Goal: Transaction & Acquisition: Purchase product/service

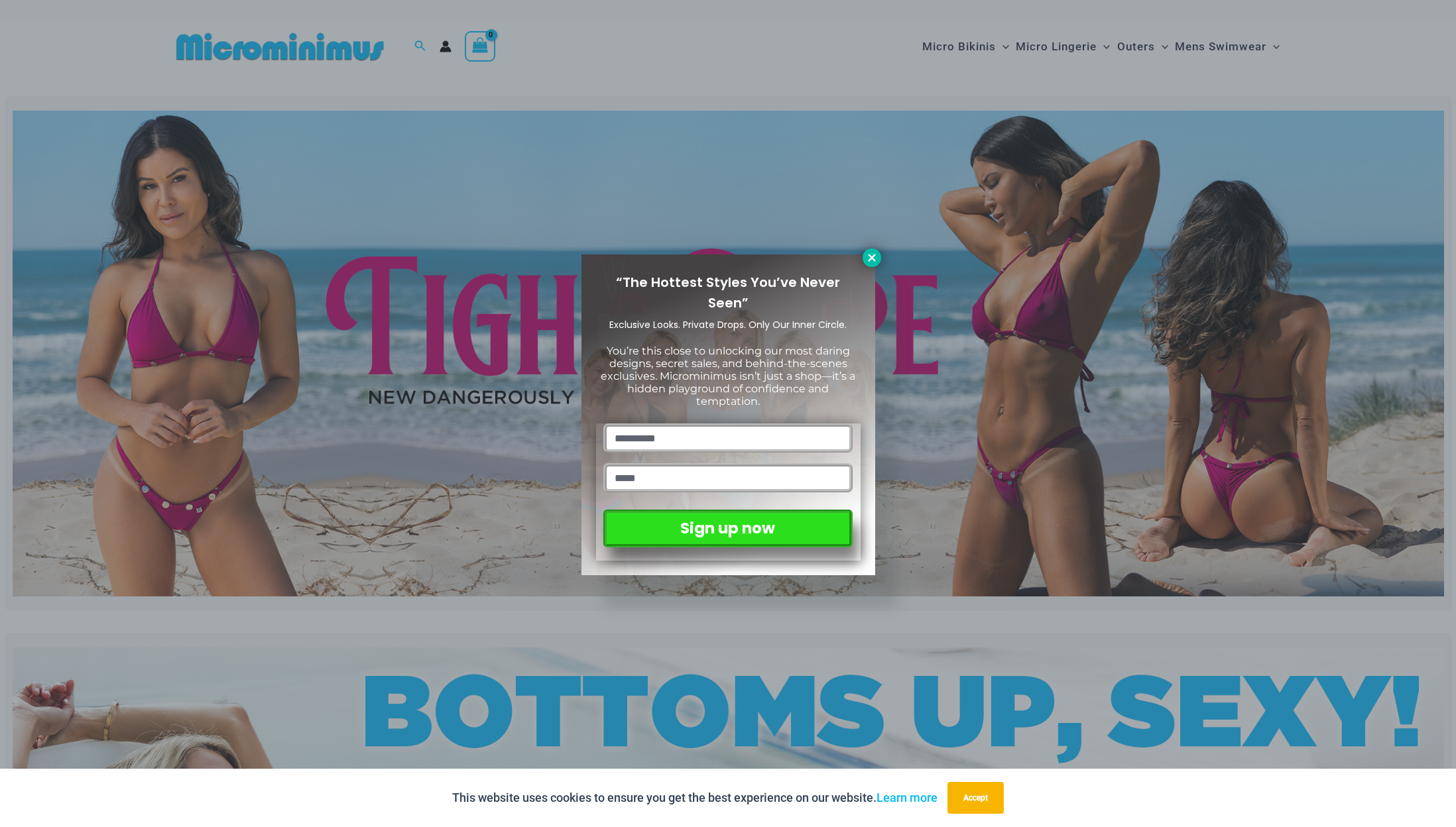
click at [870, 255] on icon at bounding box center [871, 257] width 7 height 7
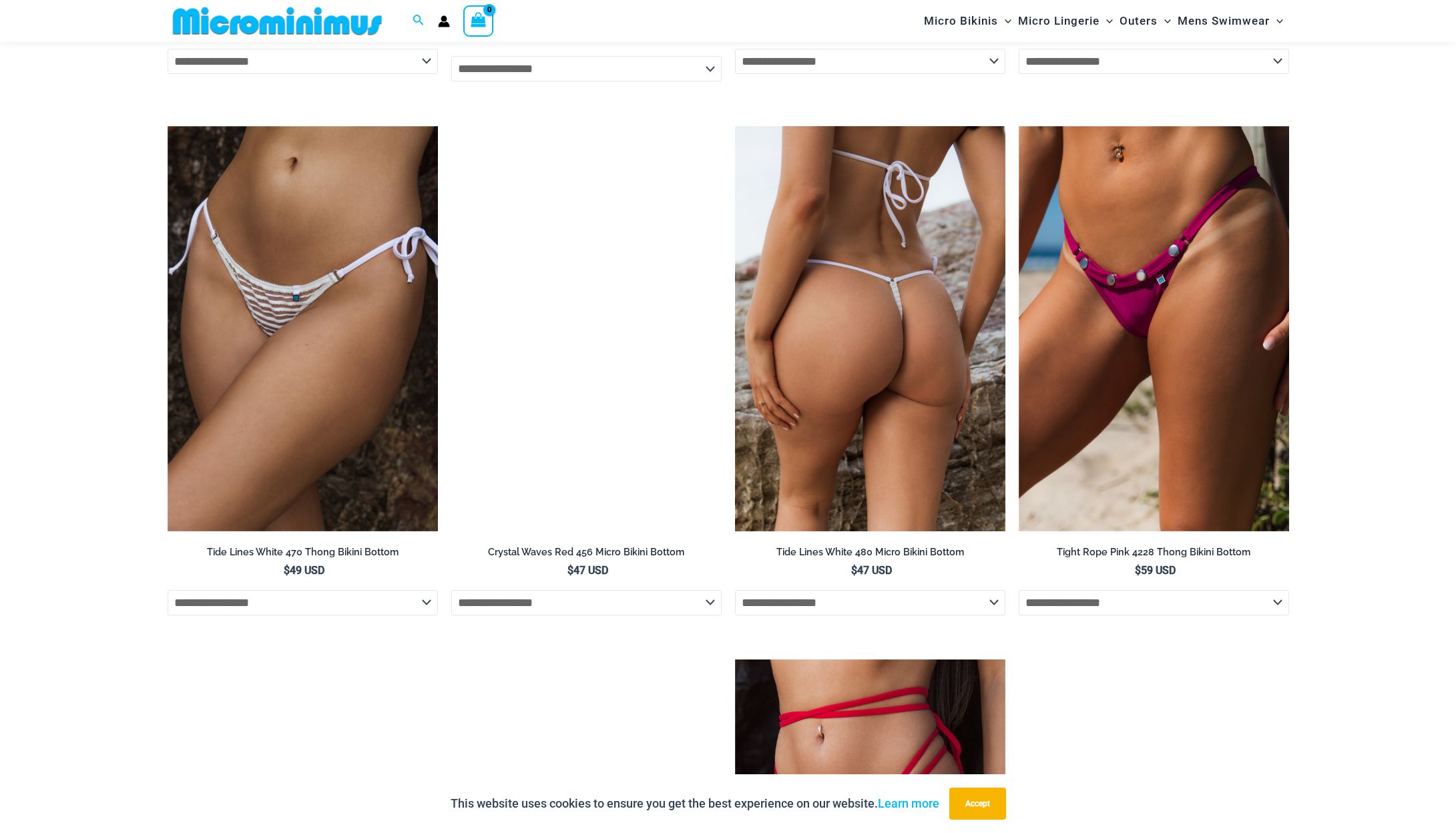
scroll to position [4064, 0]
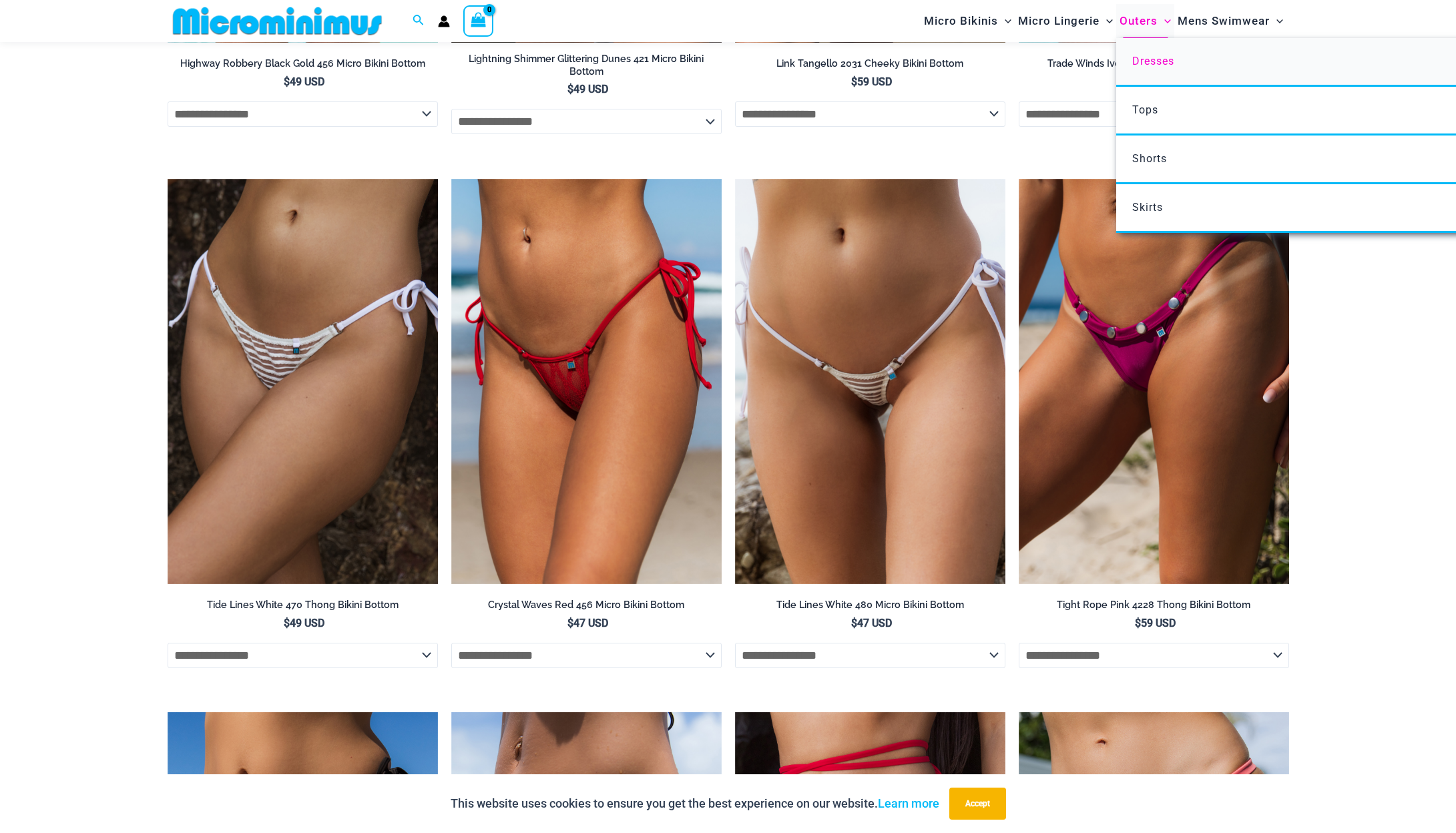
click at [1148, 61] on span "Dresses" at bounding box center [1153, 61] width 42 height 13
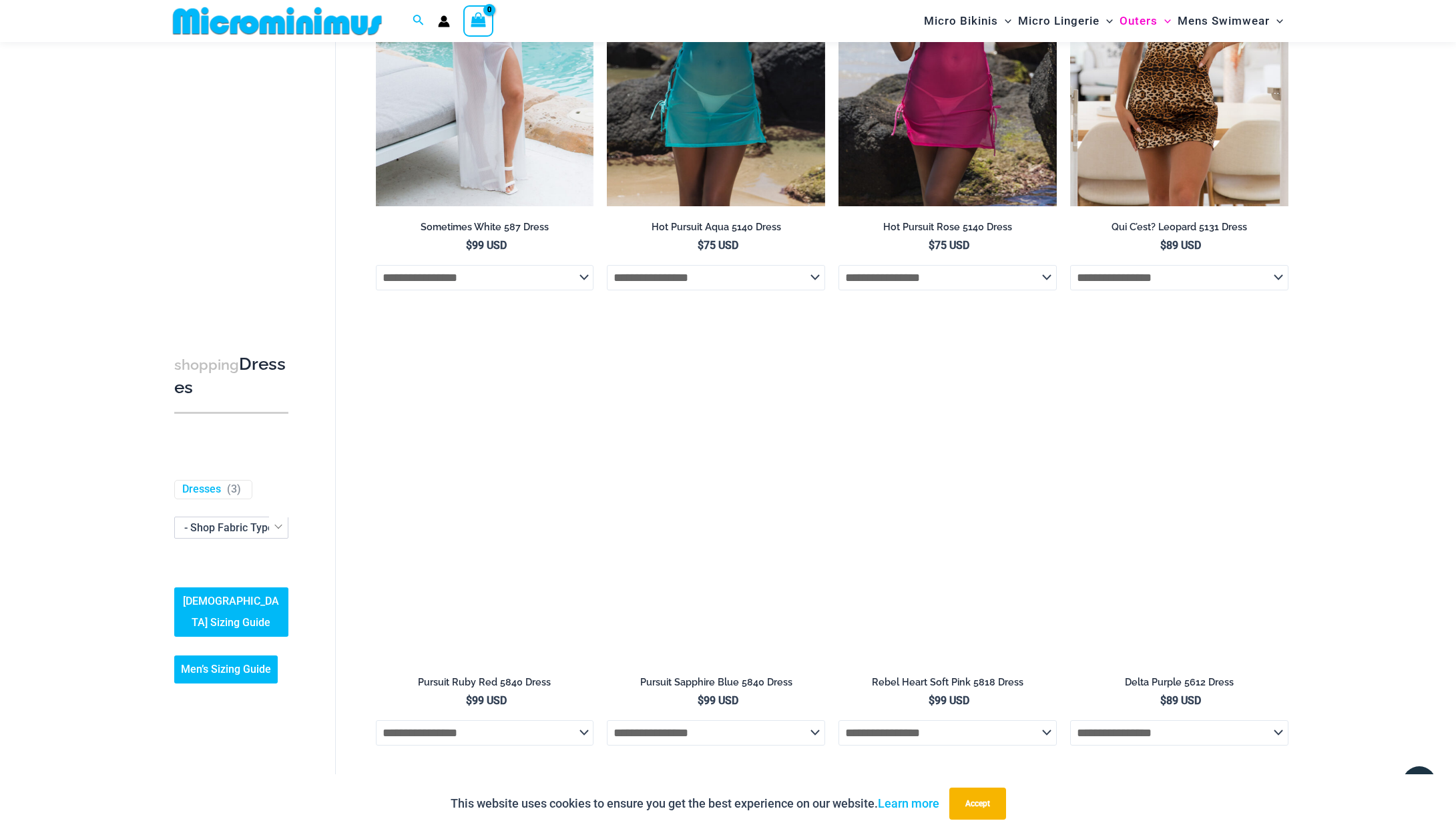
scroll to position [725, 0]
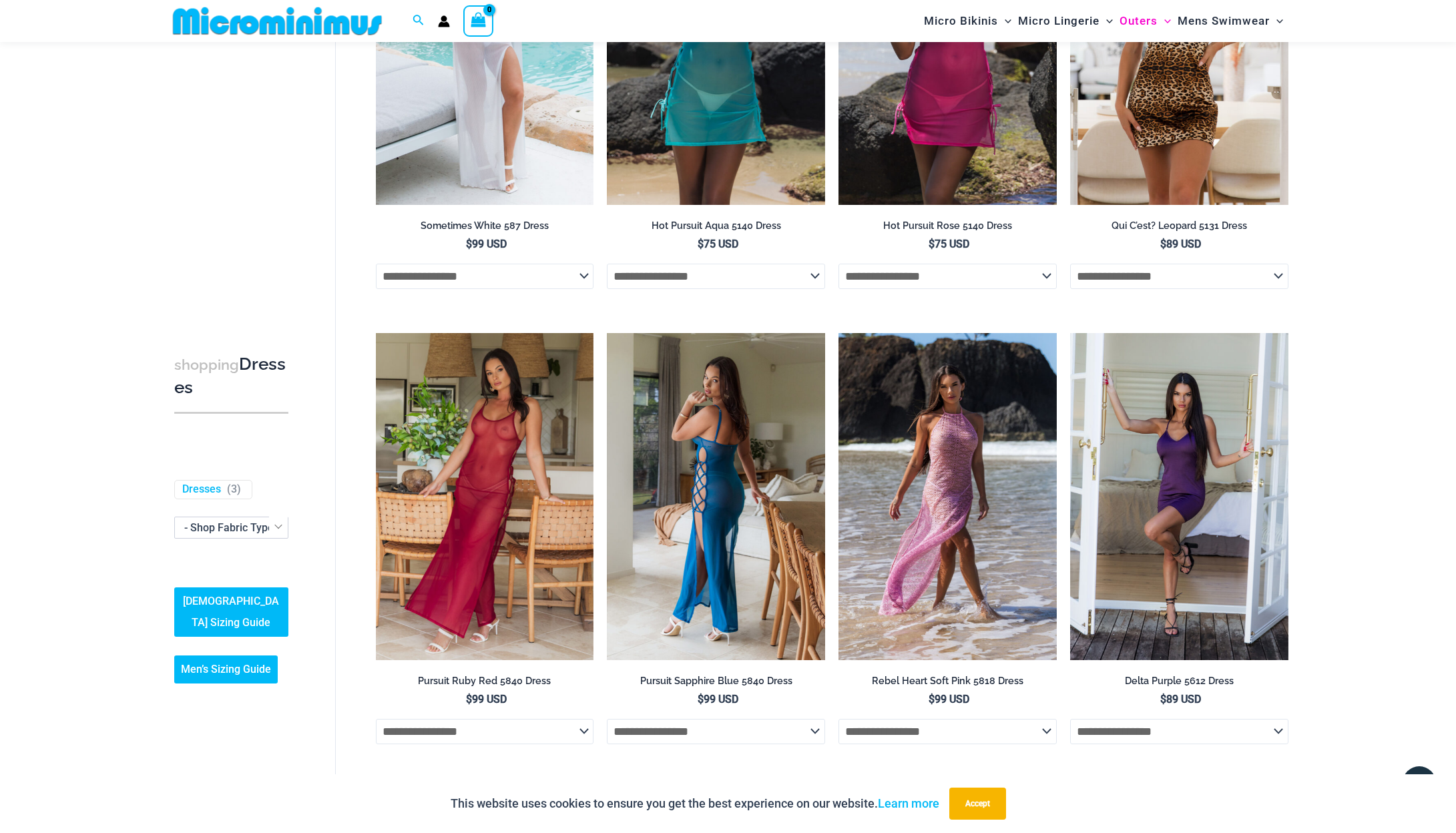
click at [723, 505] on img at bounding box center [716, 496] width 218 height 327
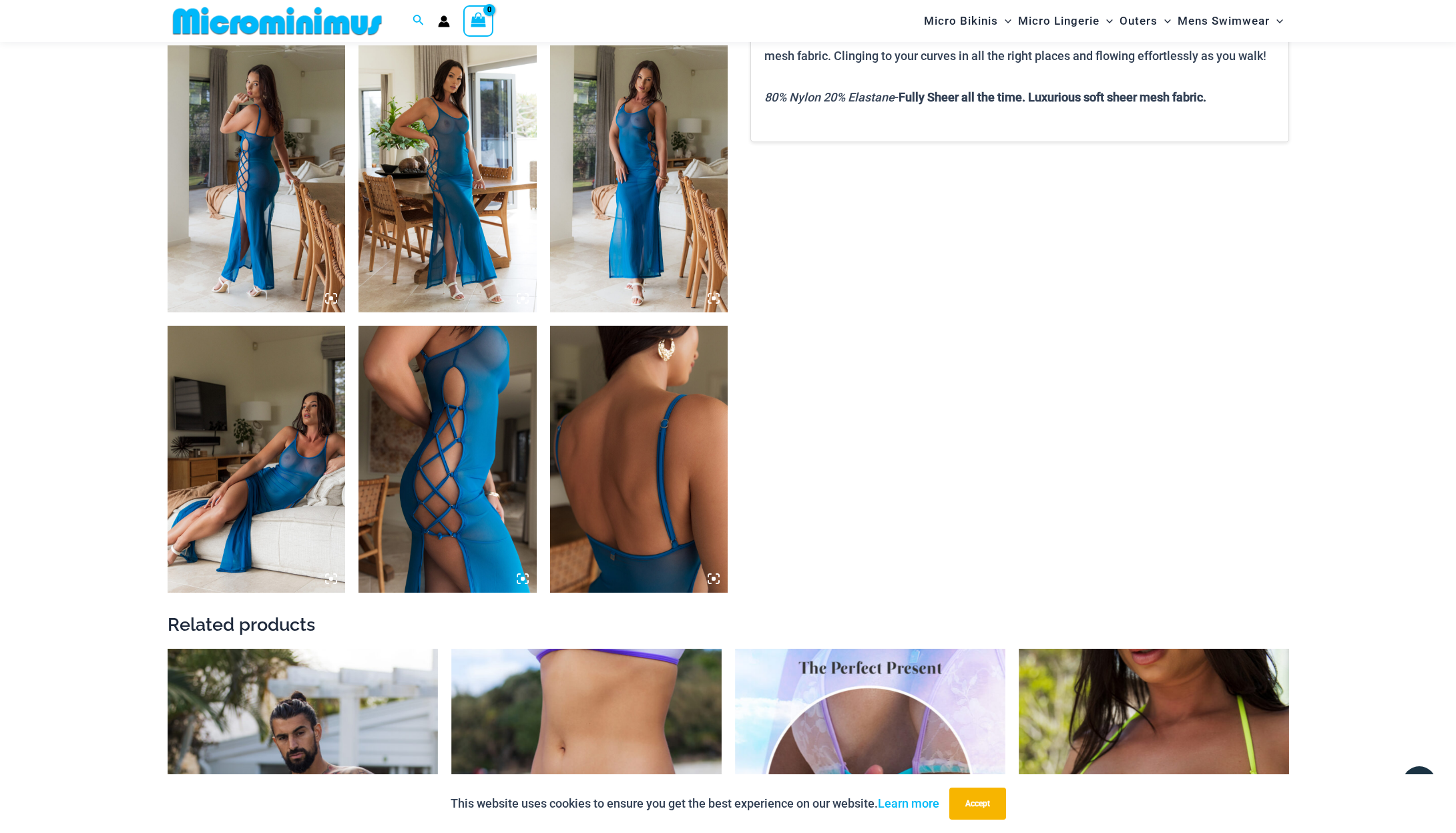
scroll to position [926, 0]
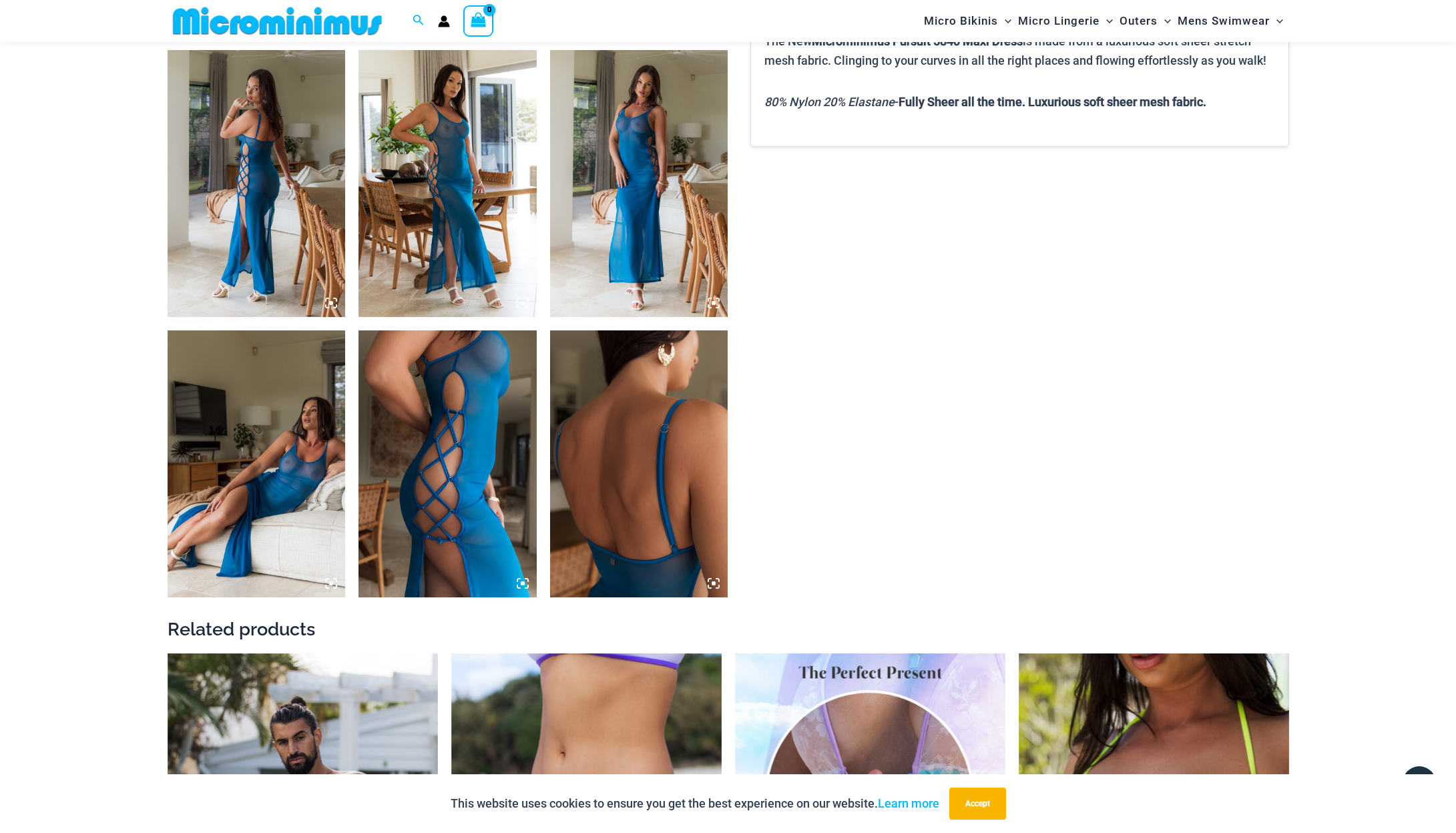
click at [330, 581] on icon at bounding box center [331, 583] width 12 height 12
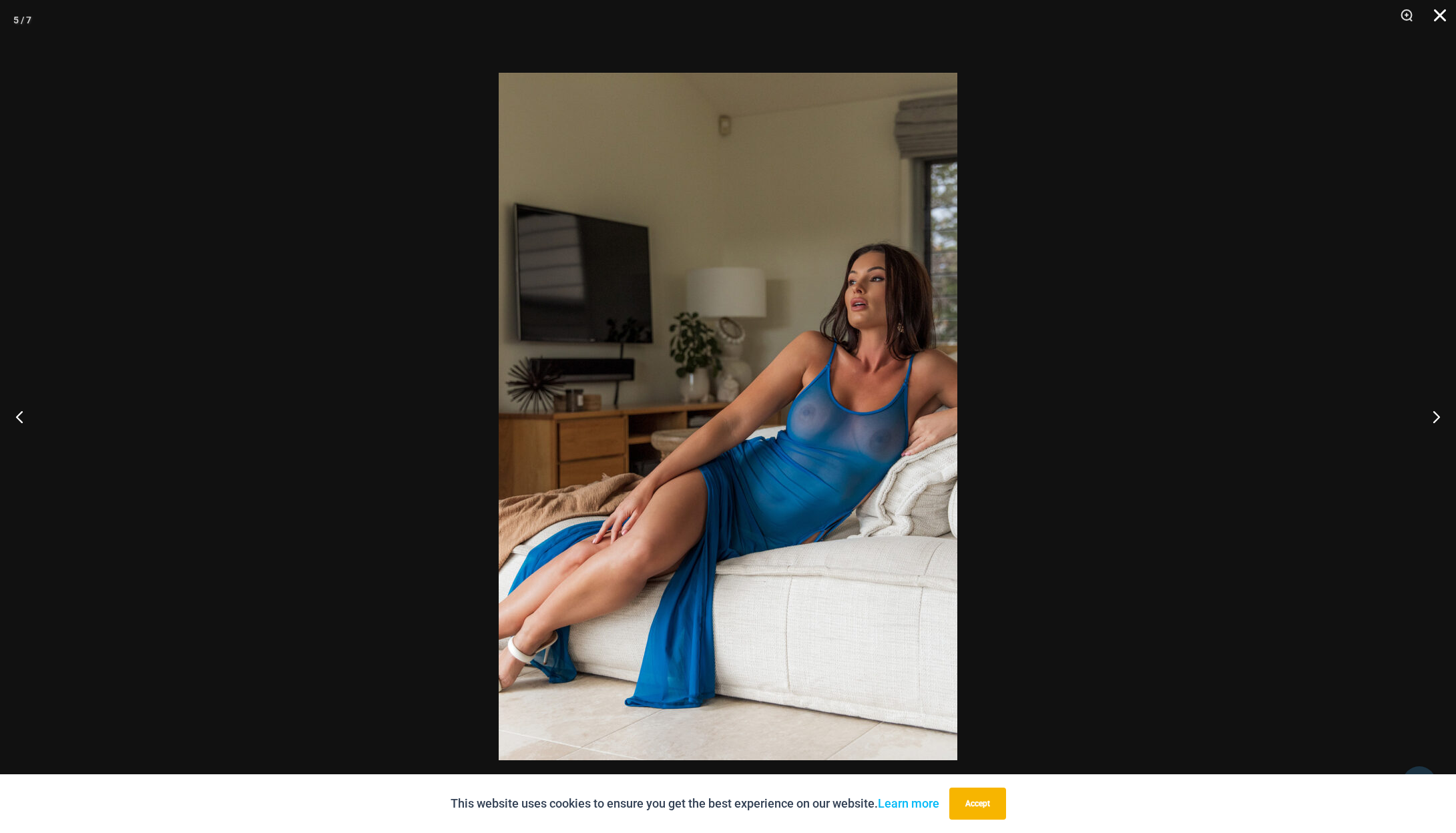
click at [1439, 12] on button "Close" at bounding box center [1435, 20] width 34 height 40
